Goal: Information Seeking & Learning: Learn about a topic

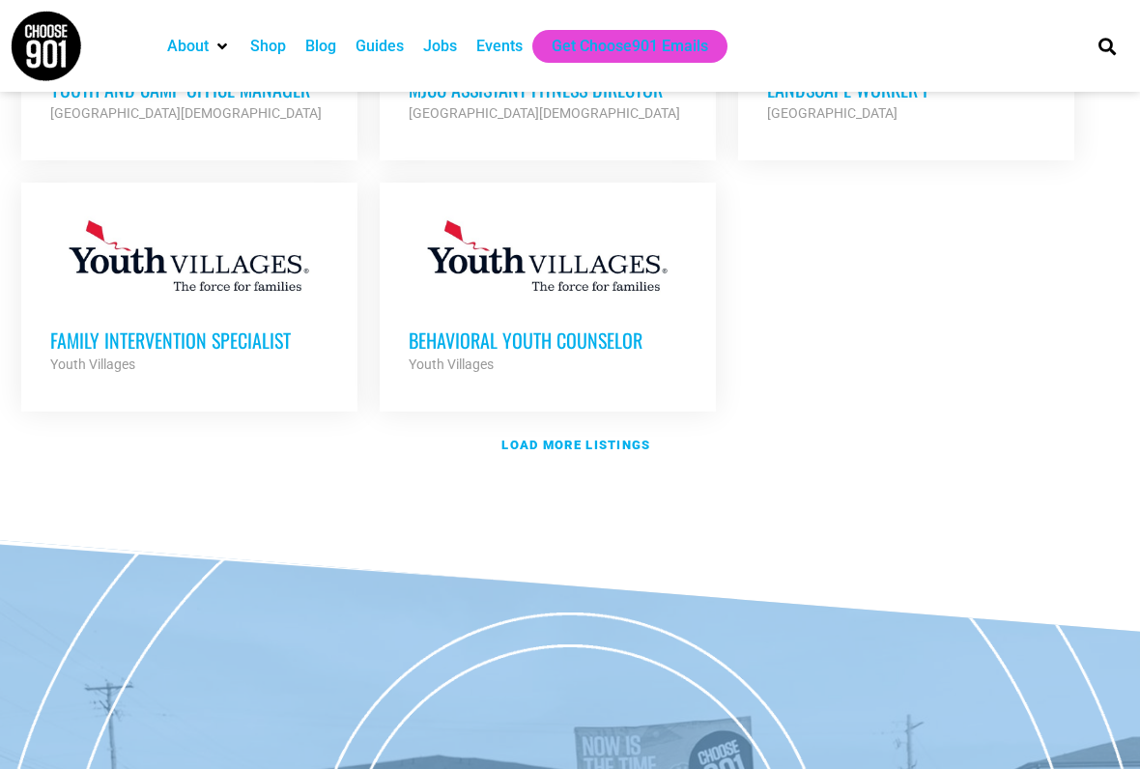
scroll to position [2398, 0]
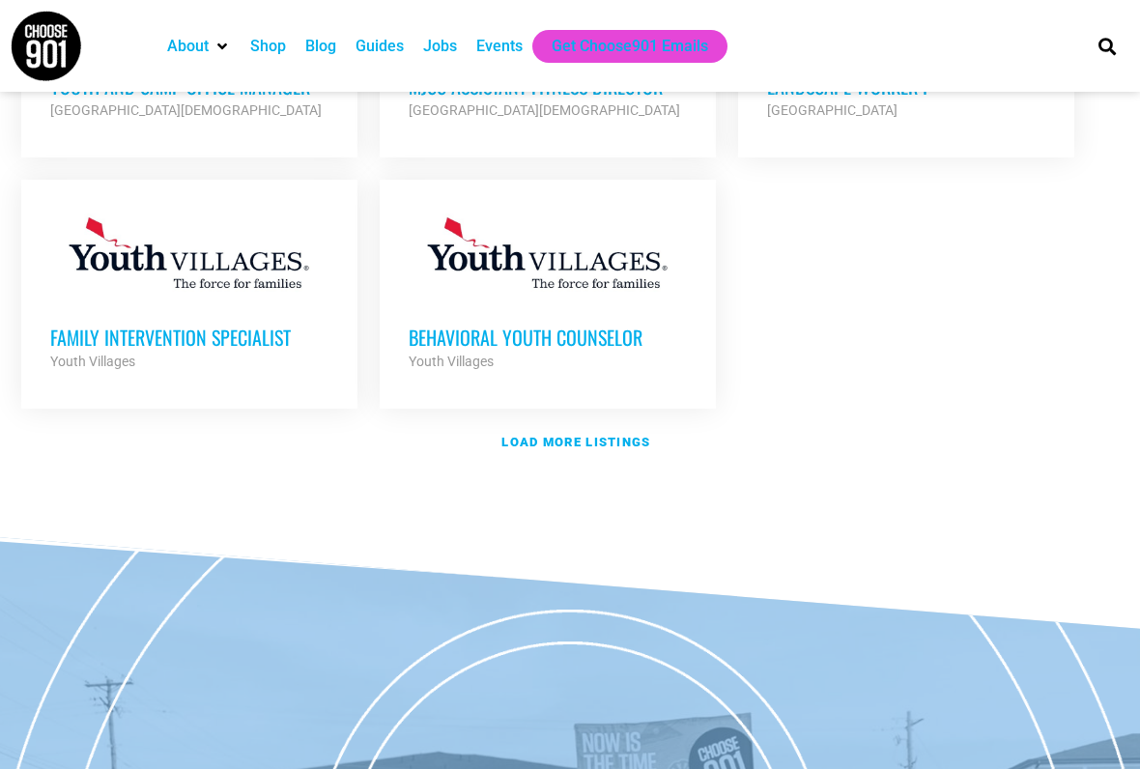
click at [634, 435] on strong "Load more listings" at bounding box center [575, 442] width 149 height 14
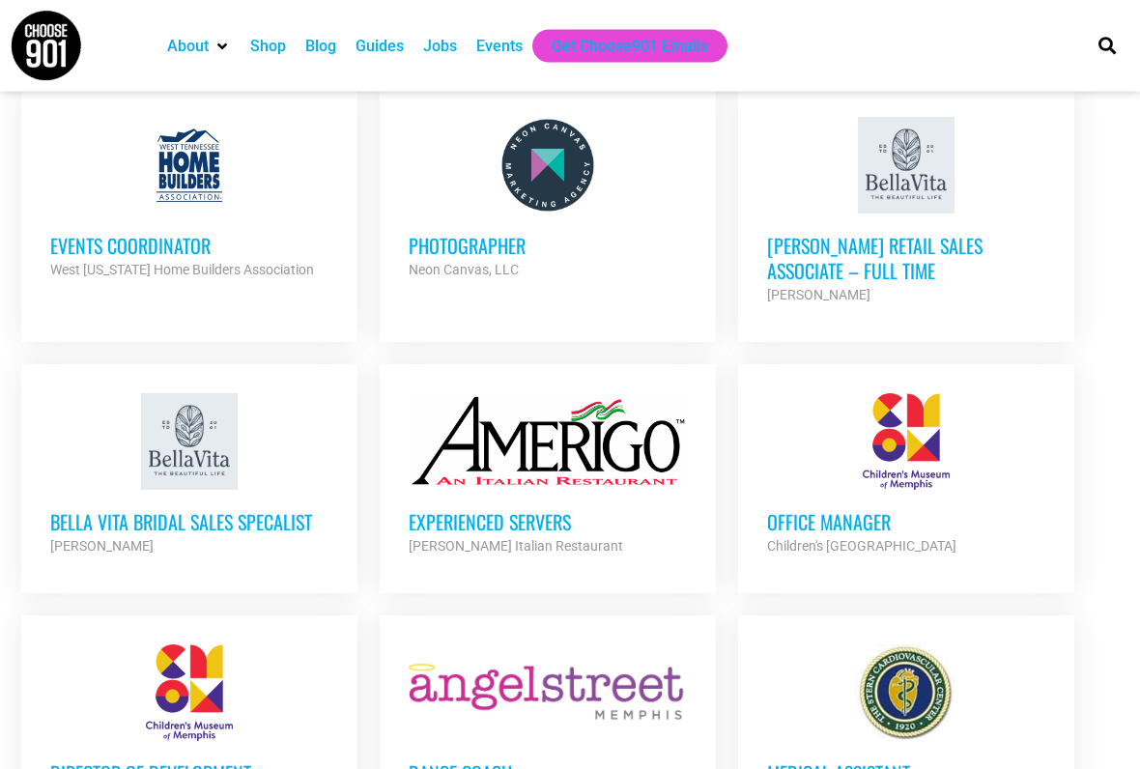
scroll to position [3342, 0]
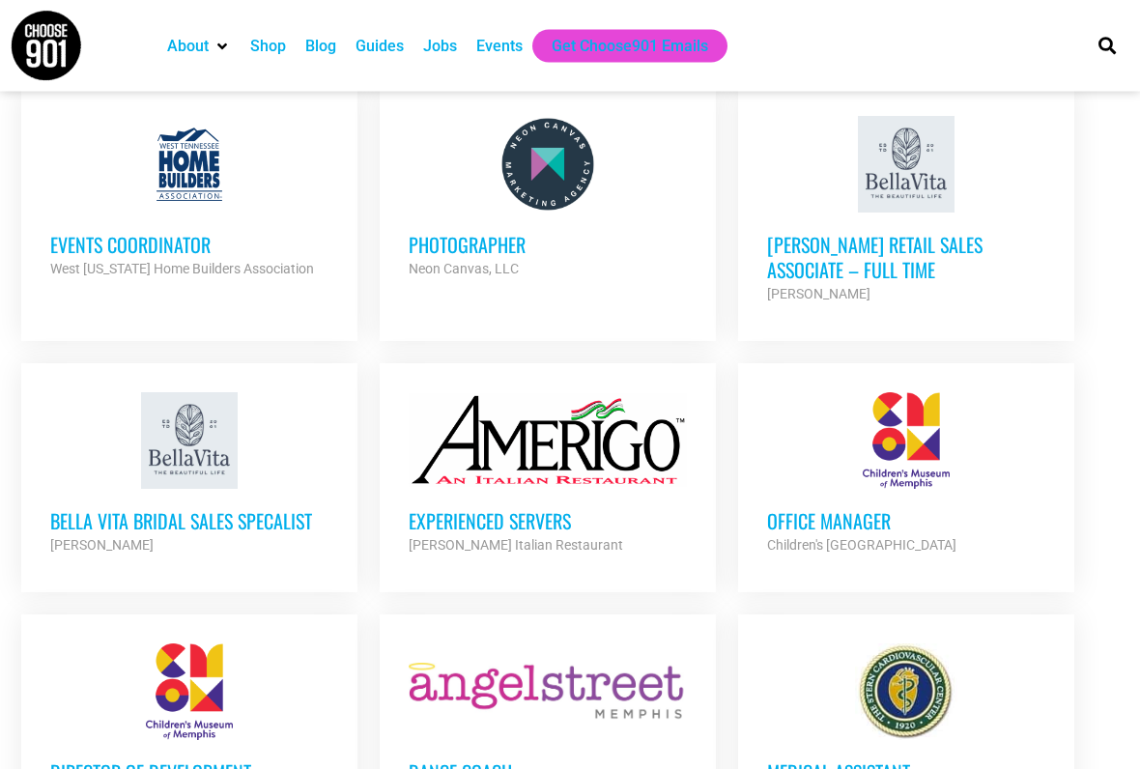
click at [998, 393] on div at bounding box center [906, 441] width 278 height 97
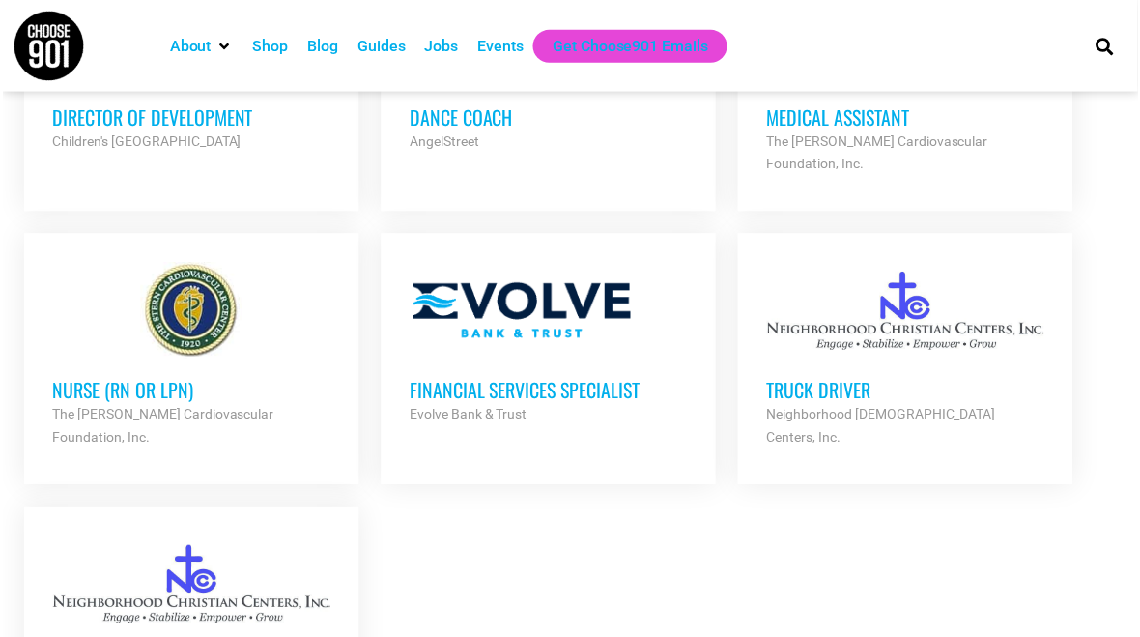
scroll to position [3999, 0]
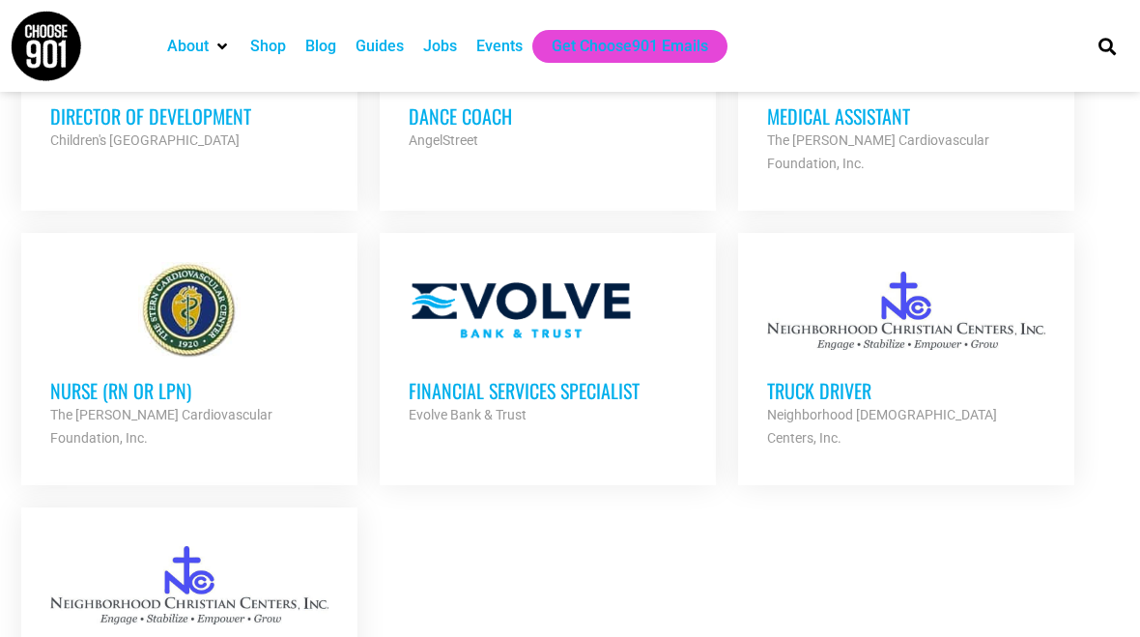
click at [1017, 339] on link "Truck Driver Neighborhood Christian Centers, Inc. Partner Org Full Time" at bounding box center [906, 355] width 336 height 245
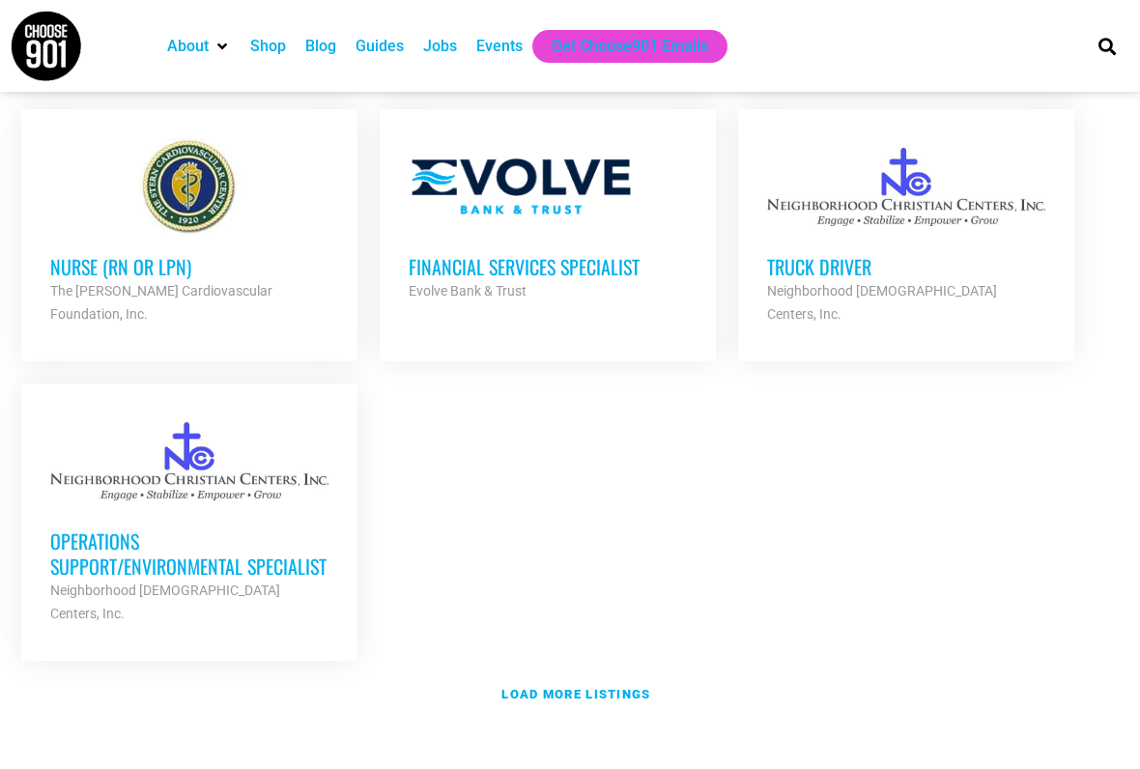
scroll to position [4122, 0]
click at [589, 636] on link "Load more listings" at bounding box center [570, 695] width 1121 height 44
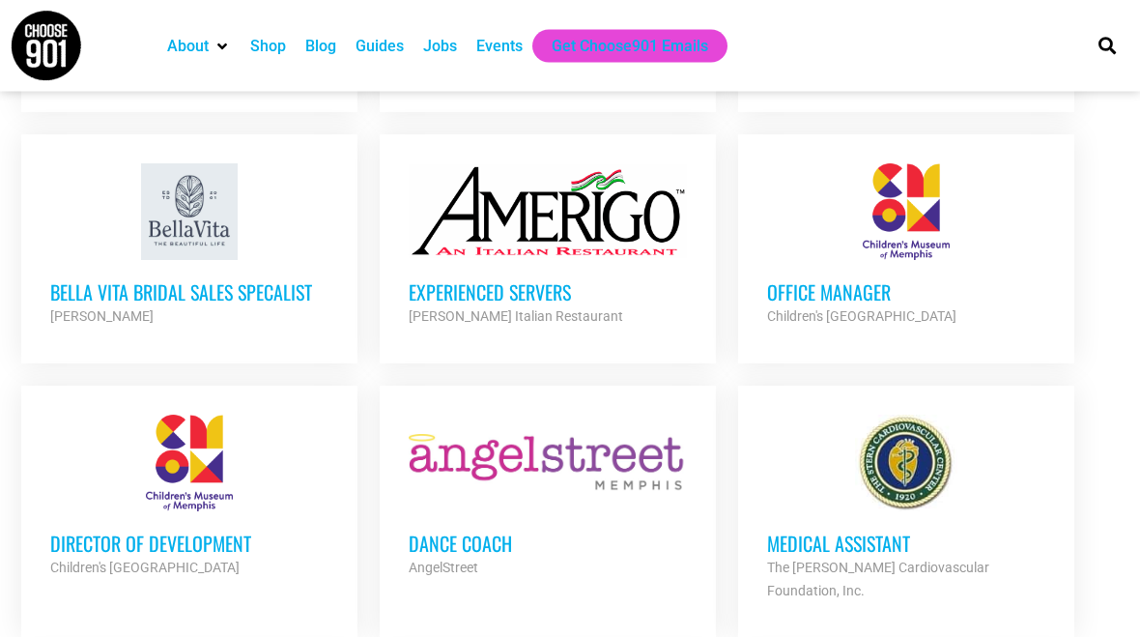
scroll to position [3558, 0]
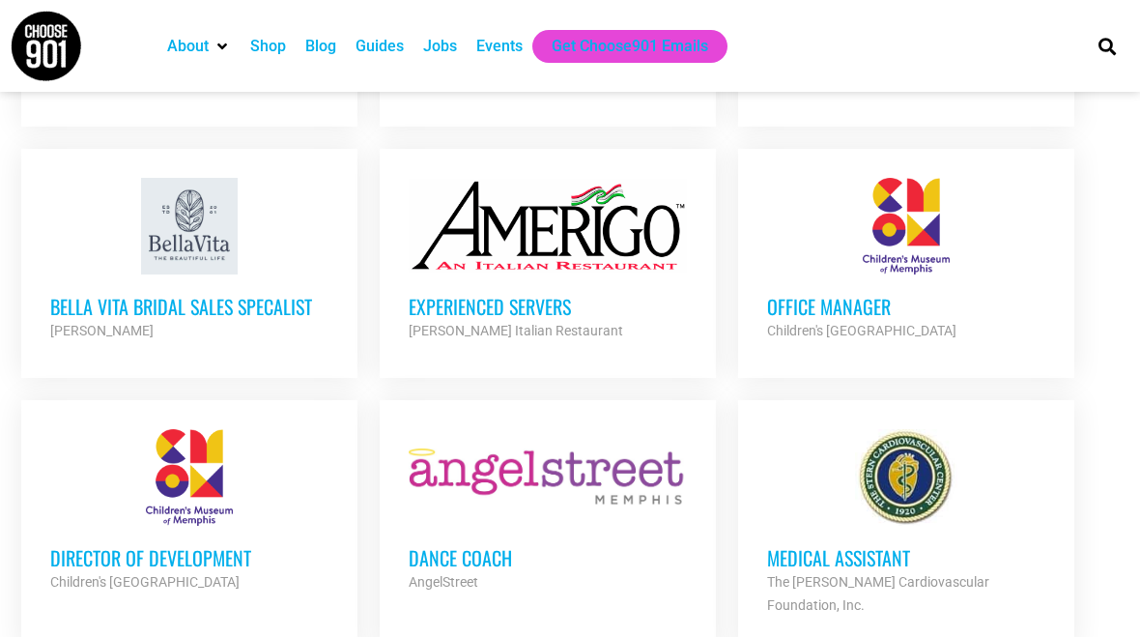
click at [449, 42] on div "Jobs" at bounding box center [440, 46] width 34 height 23
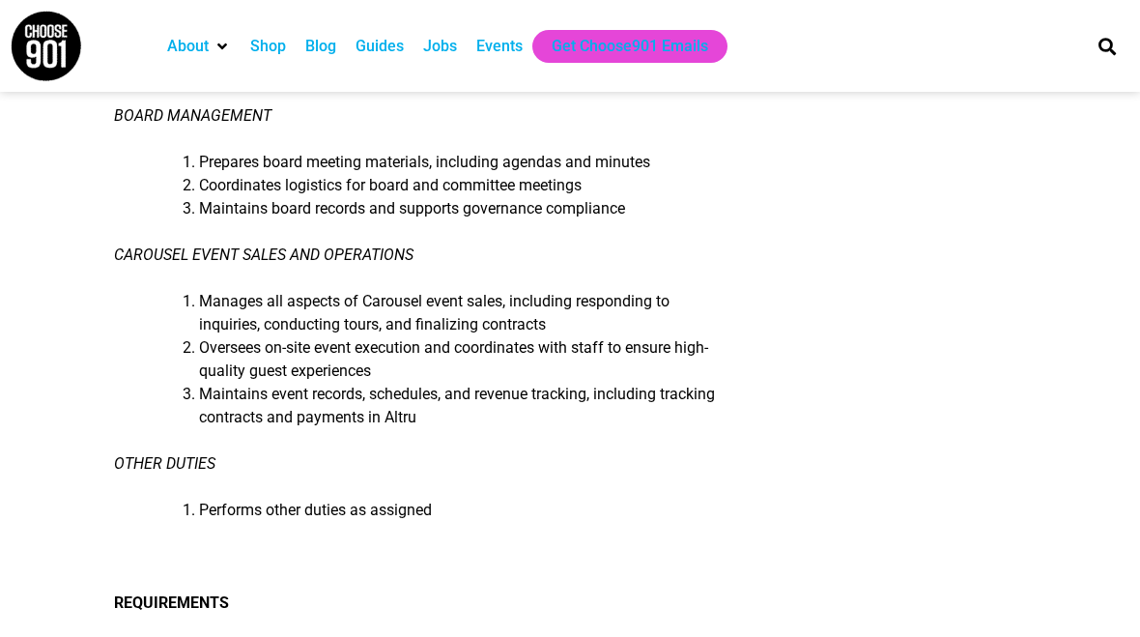
scroll to position [956, 0]
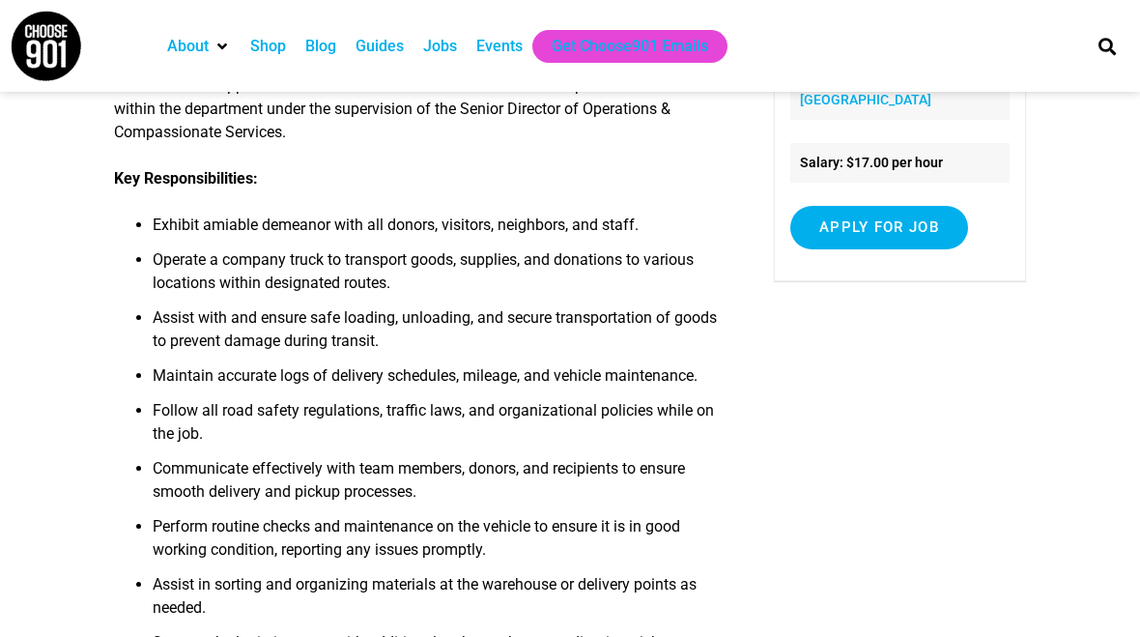
scroll to position [336, 0]
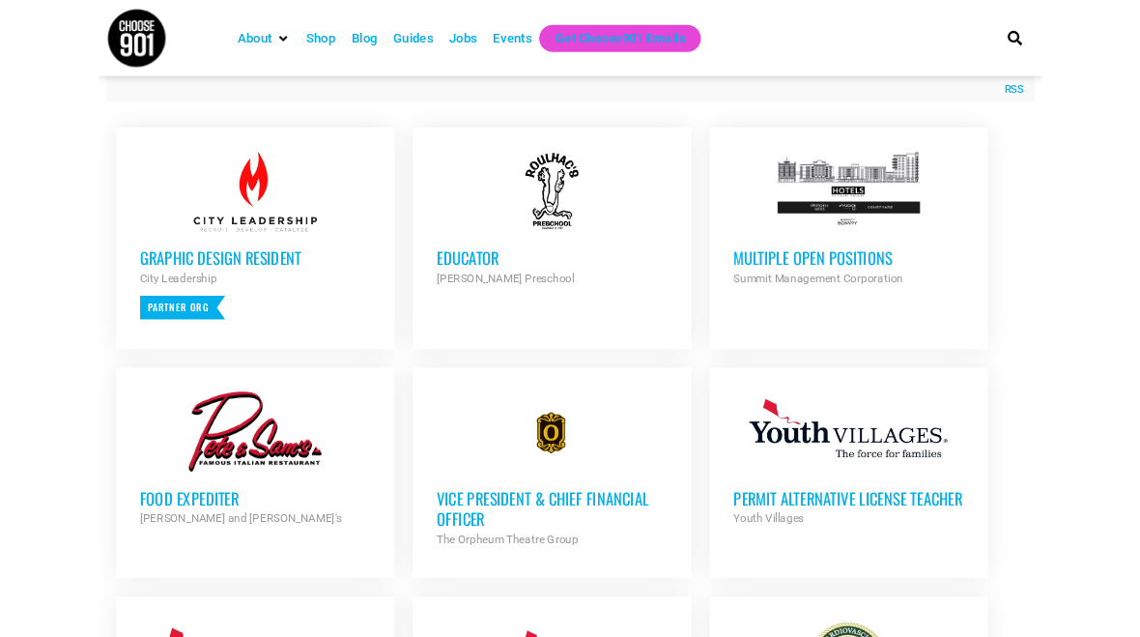
scroll to position [754, 0]
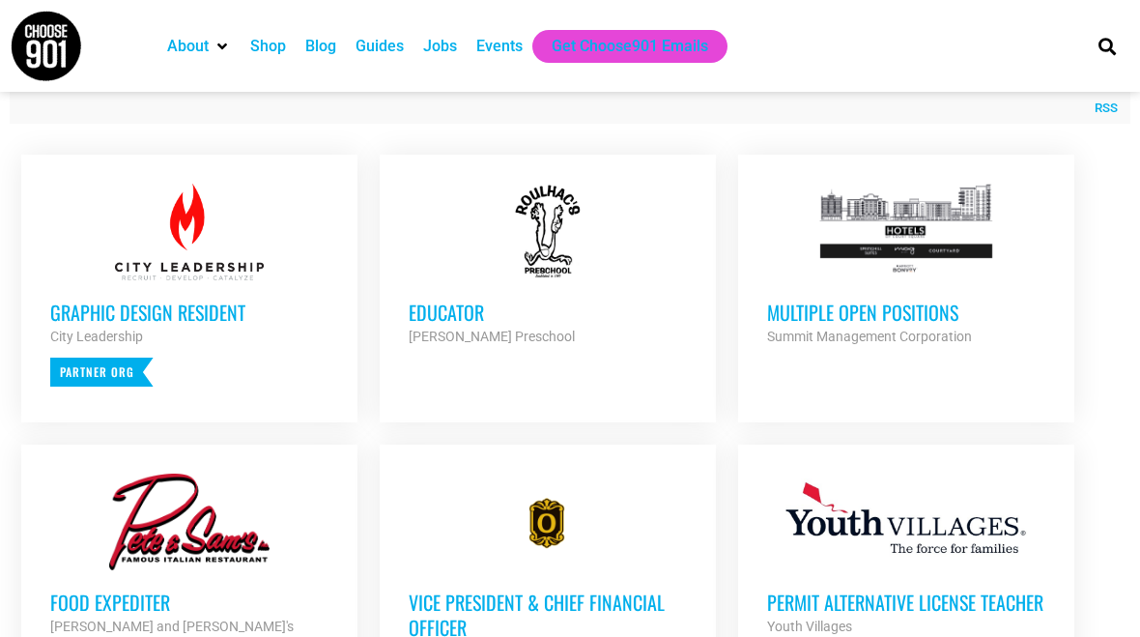
click at [1028, 241] on div at bounding box center [906, 232] width 278 height 97
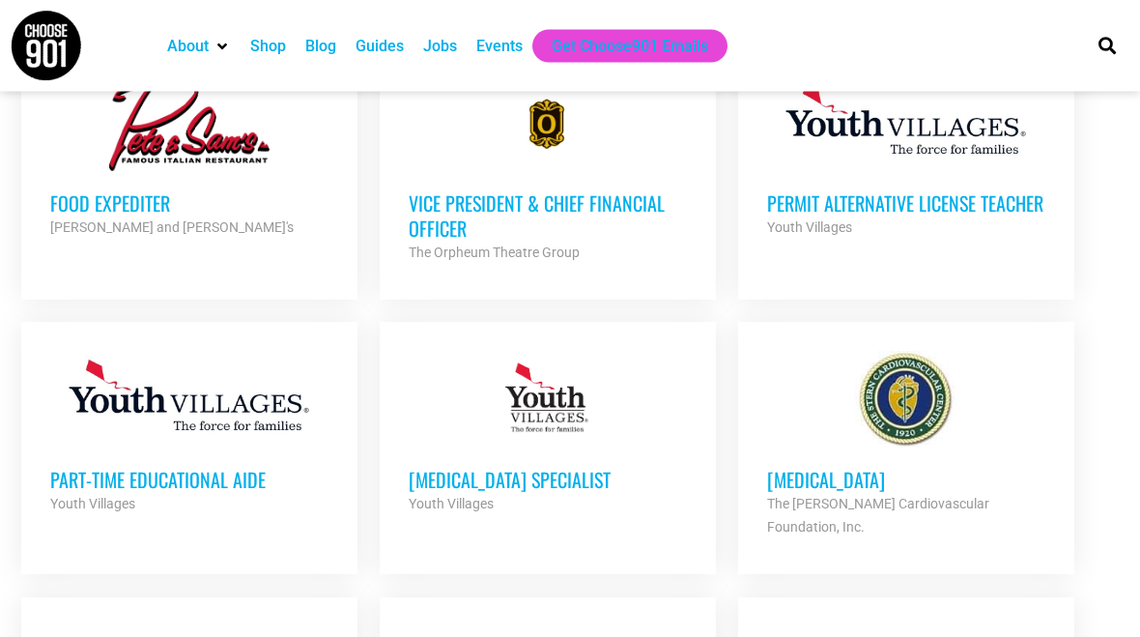
scroll to position [1124, 0]
